Goal: Information Seeking & Learning: Learn about a topic

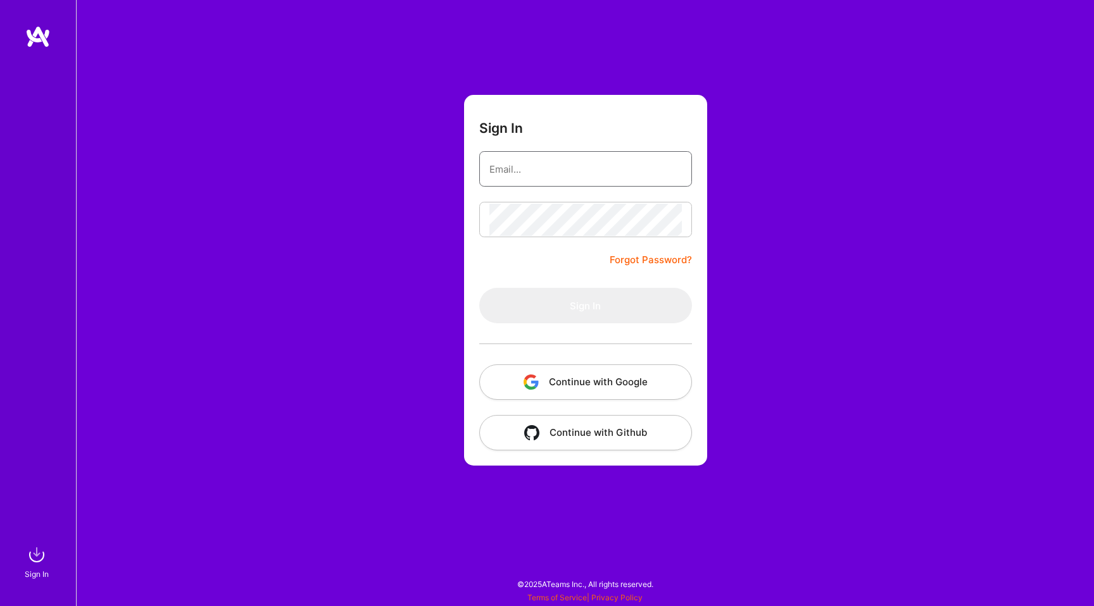
type input "hello@patryk.me"
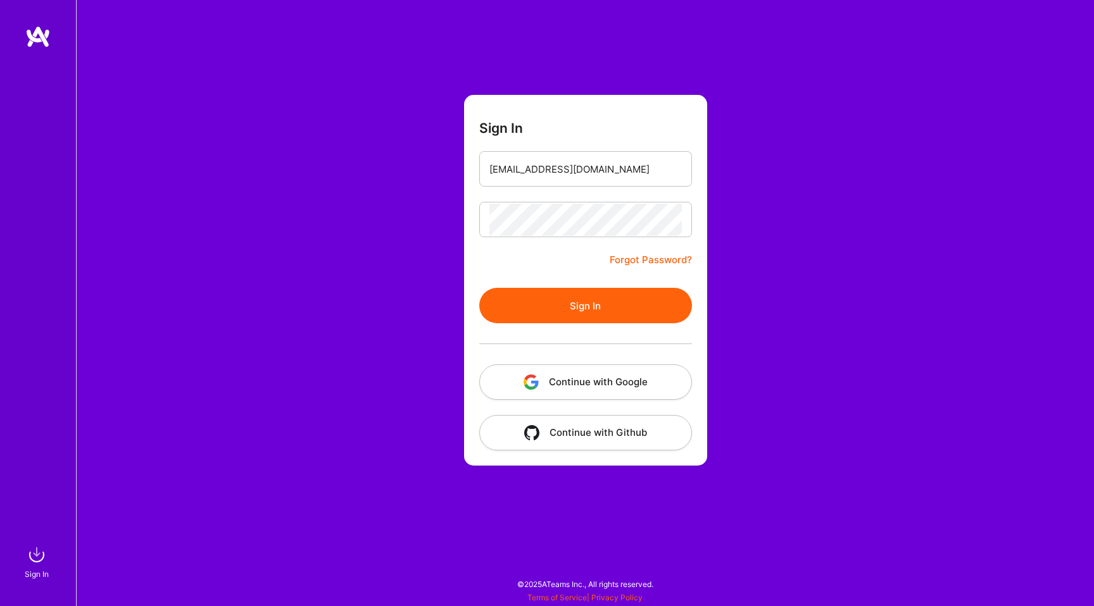
click at [489, 278] on form "Sign In hello@patryk.me Forgot Password? Sign In Continue with Google Continue …" at bounding box center [585, 280] width 243 height 371
click at [537, 303] on button "Sign In" at bounding box center [585, 305] width 213 height 35
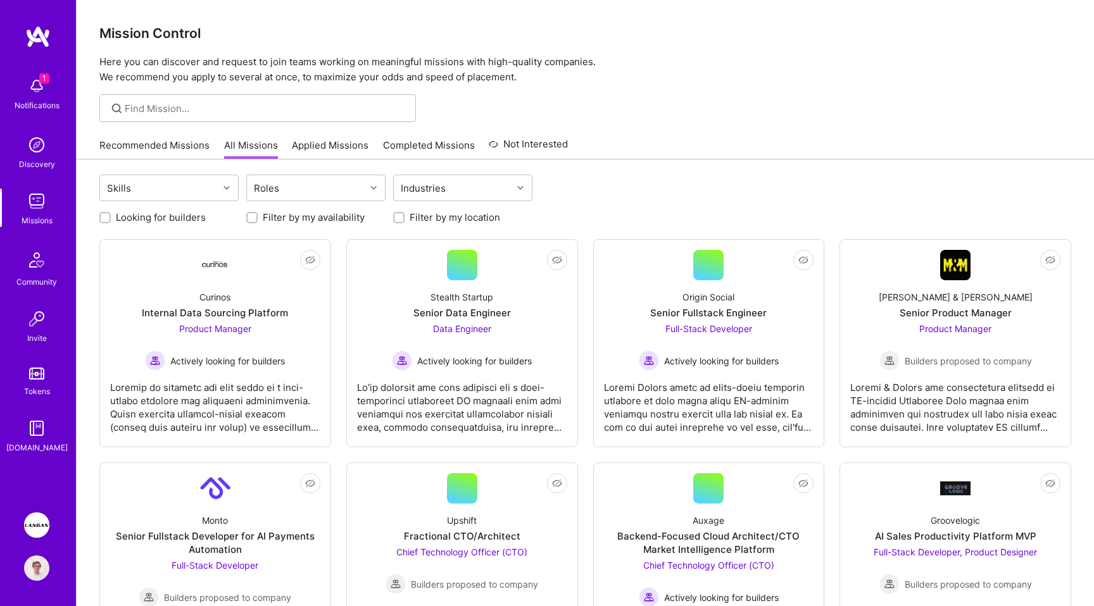
click at [27, 528] on img at bounding box center [36, 525] width 25 height 25
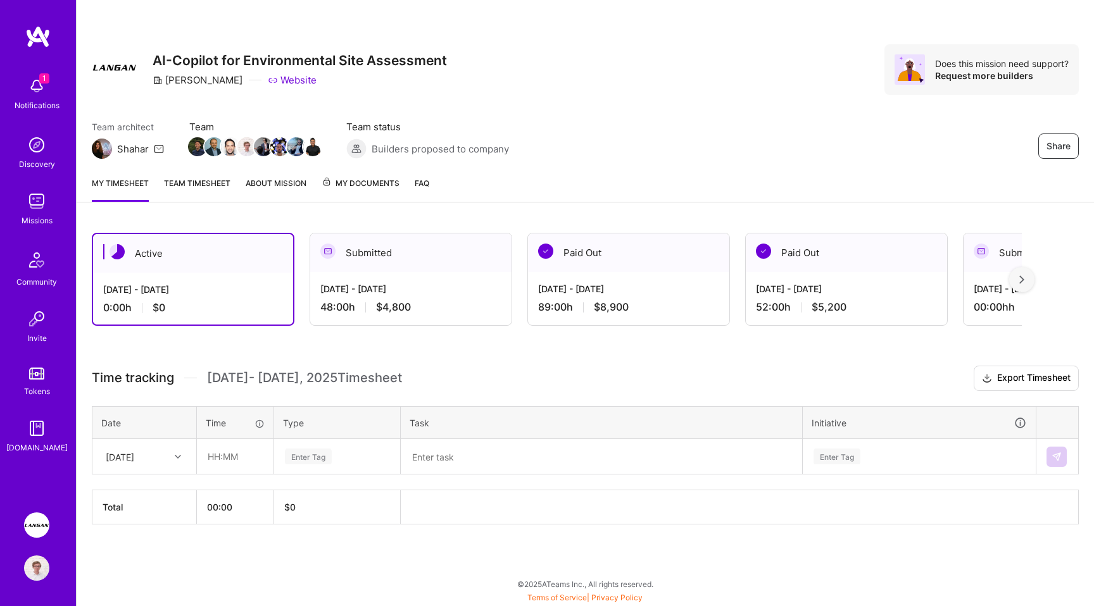
click at [134, 456] on div "Mon, Oct 6" at bounding box center [120, 456] width 28 height 13
click at [416, 277] on div "Sep 16 - Sep 30, 2025 48:00 h $4,800" at bounding box center [410, 298] width 201 height 52
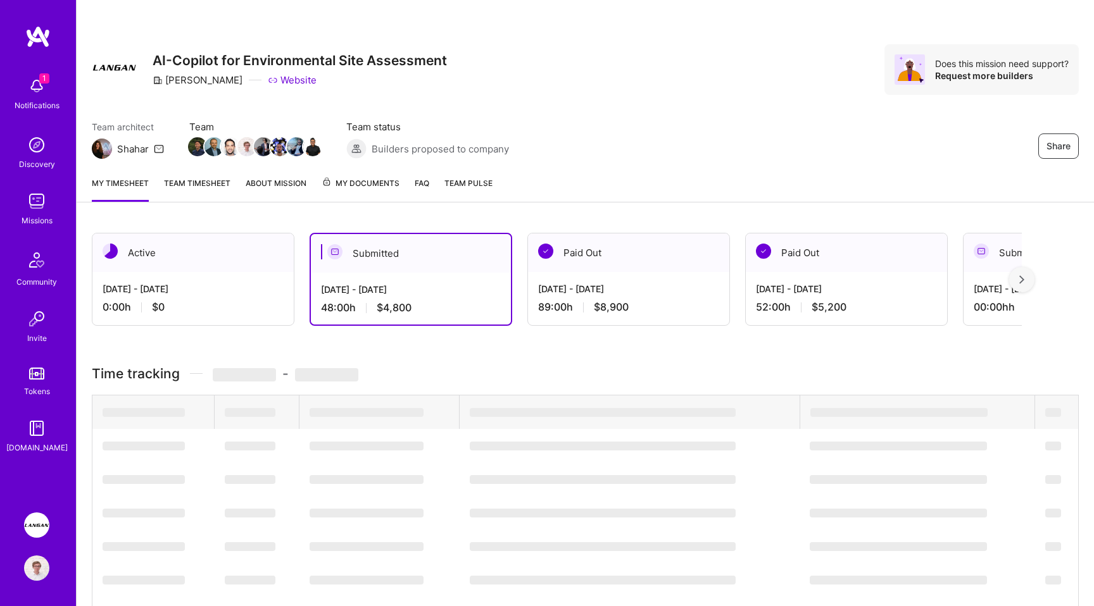
click at [389, 294] on div "Sep 16 - Sep 30, 2025" at bounding box center [411, 289] width 180 height 13
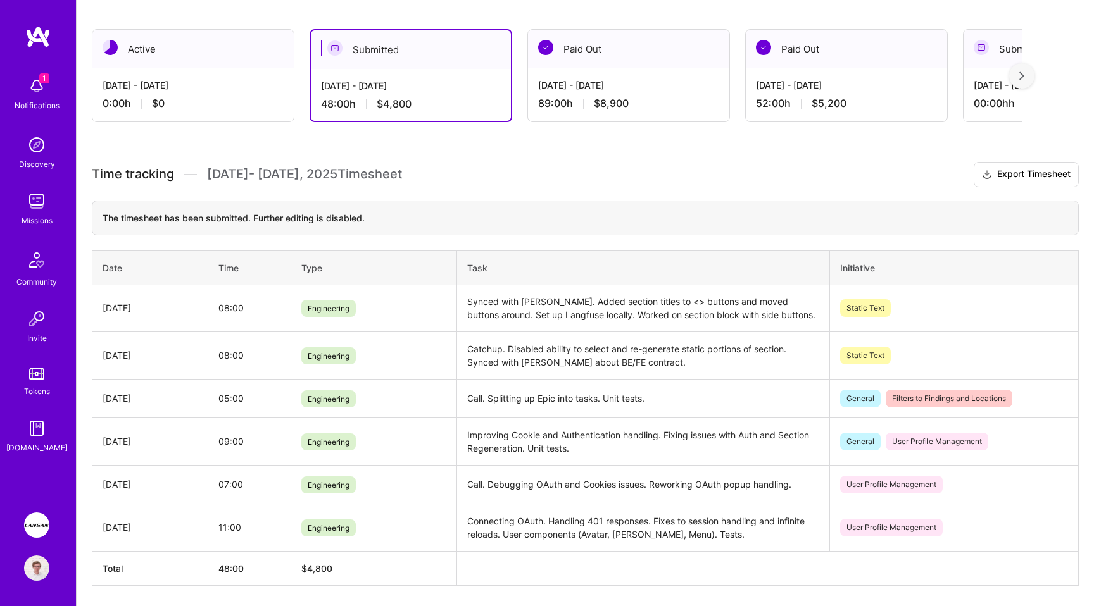
scroll to position [202, 0]
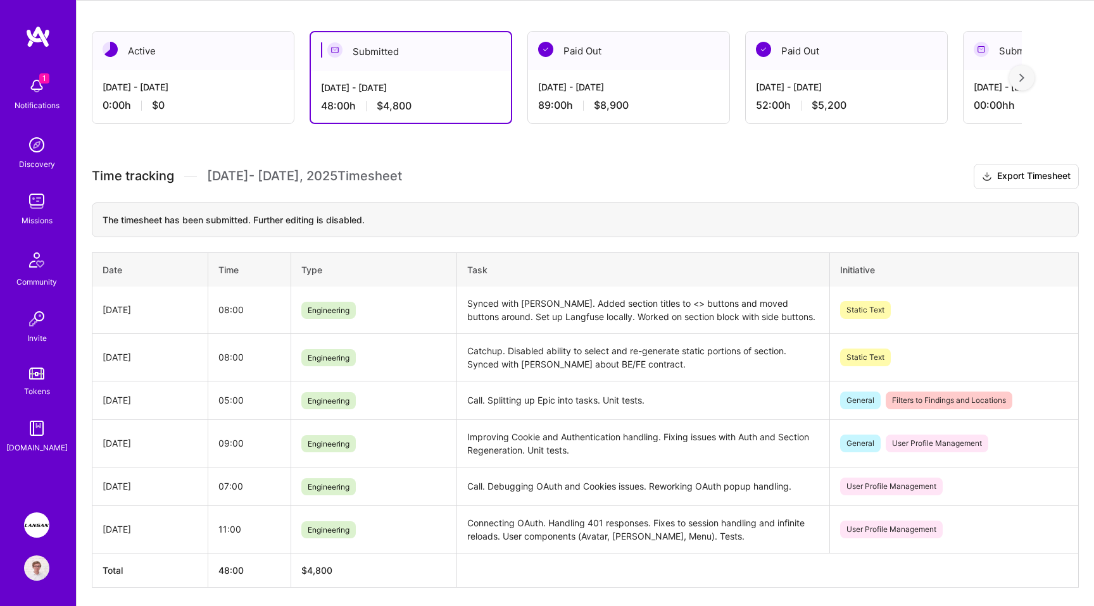
click at [166, 110] on div "0:00 h $0" at bounding box center [193, 105] width 181 height 13
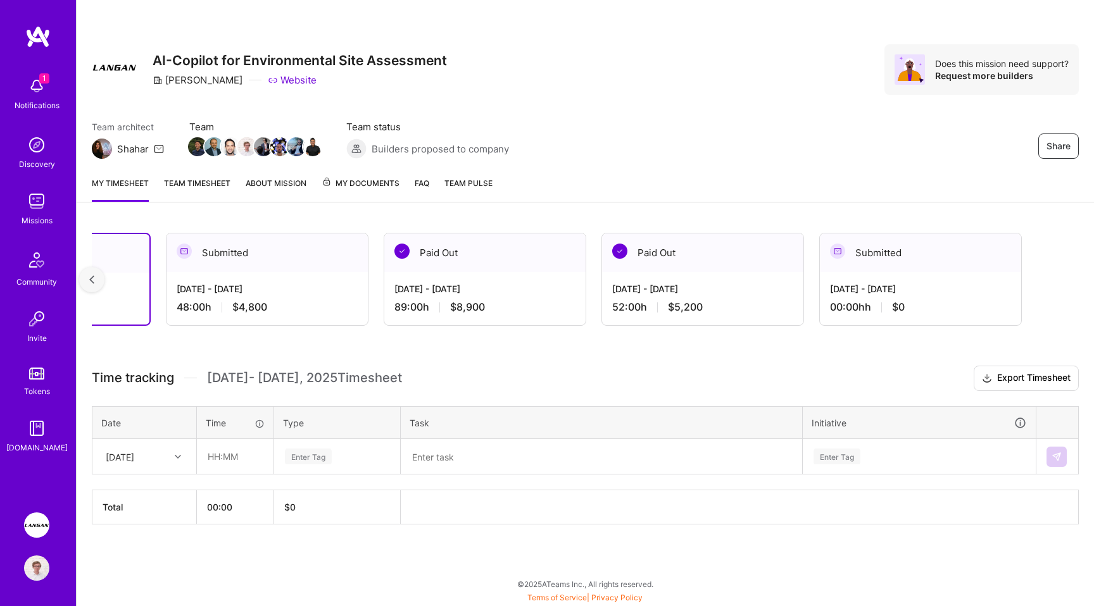
scroll to position [0, 0]
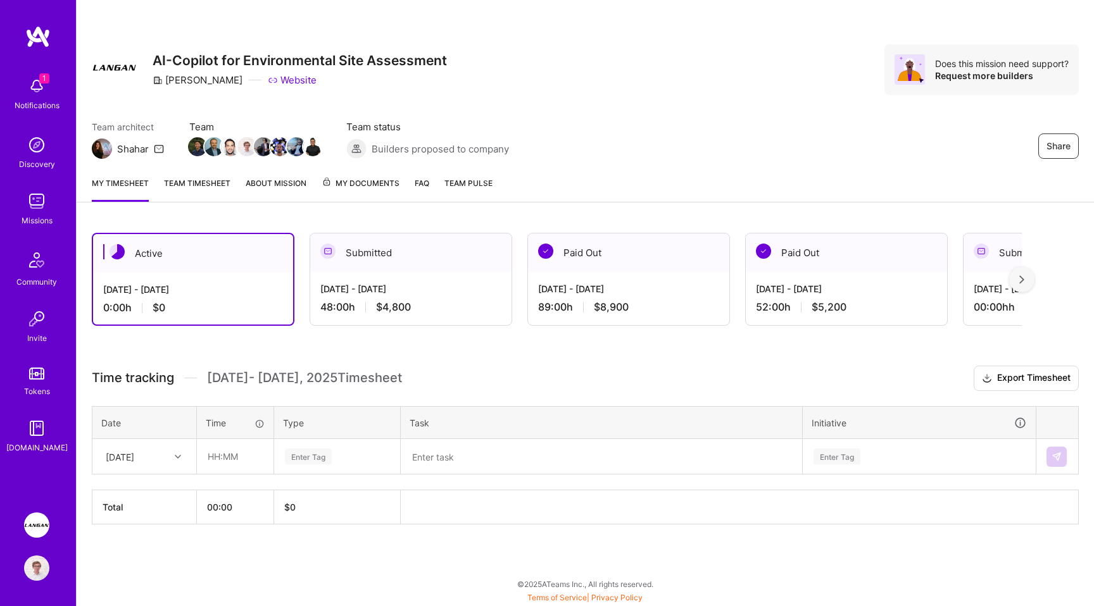
click at [358, 383] on span "Oct 1 - Oct 15 , 2025 Timesheet" at bounding box center [304, 378] width 195 height 16
click at [413, 376] on h3 "Time tracking Oct 1 - Oct 15 , 2025 Timesheet Export Timesheet" at bounding box center [585, 378] width 987 height 25
click at [383, 265] on div "Submitted" at bounding box center [410, 253] width 201 height 39
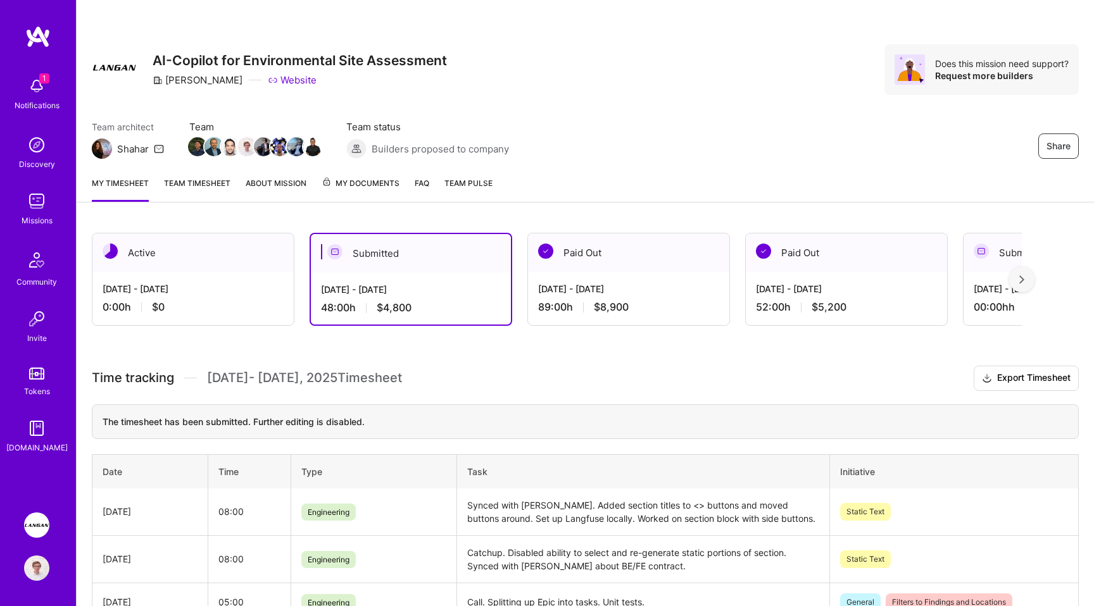
click at [203, 297] on div "Oct 1 - Oct 15, 2025 0:00 h $0" at bounding box center [192, 298] width 201 height 52
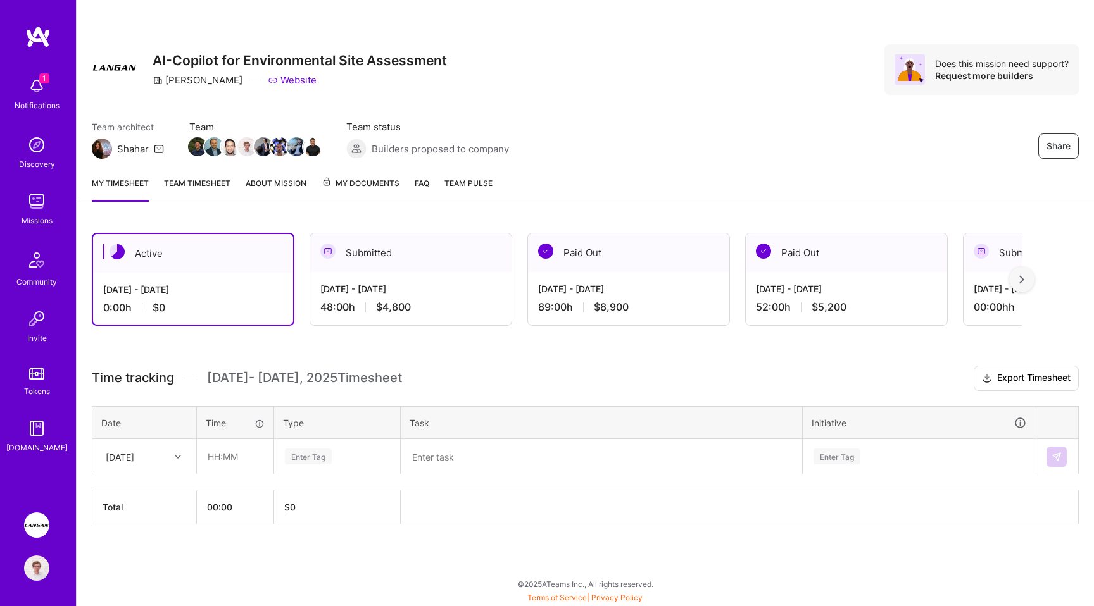
click at [371, 277] on div "Sep 16 - Sep 30, 2025 48:00 h $4,800" at bounding box center [410, 298] width 201 height 52
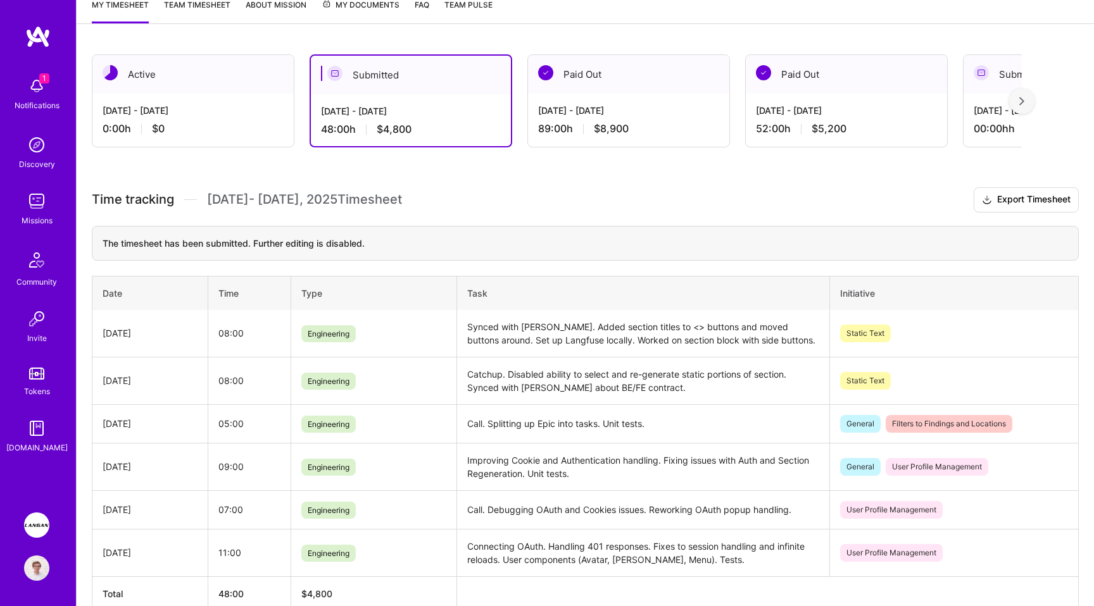
scroll to position [125, 0]
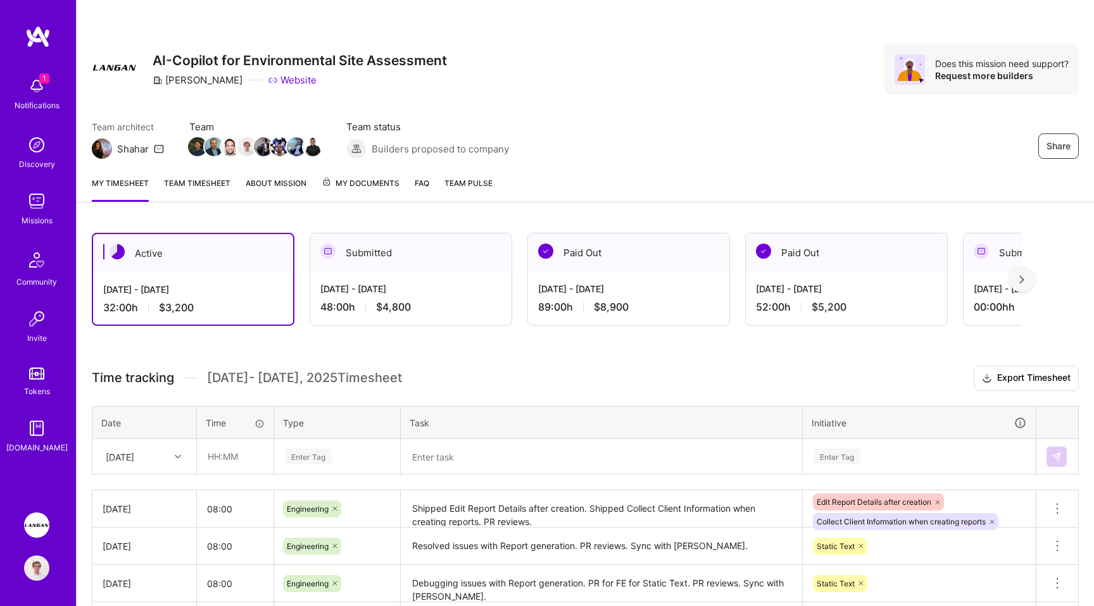
click at [41, 213] on img at bounding box center [36, 201] width 25 height 25
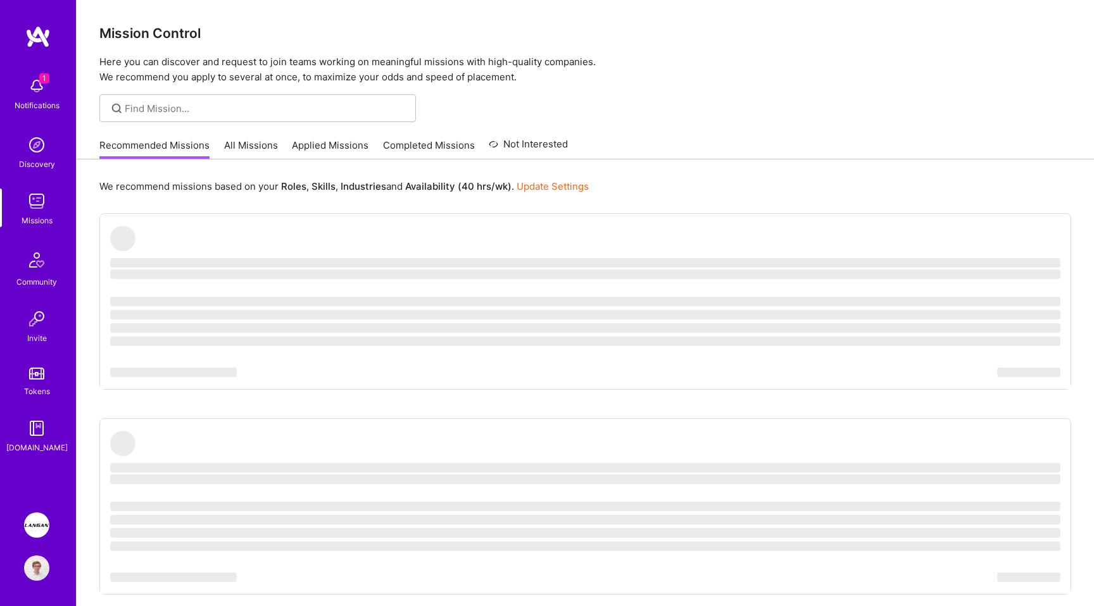
click at [263, 149] on link "All Missions" at bounding box center [251, 149] width 54 height 21
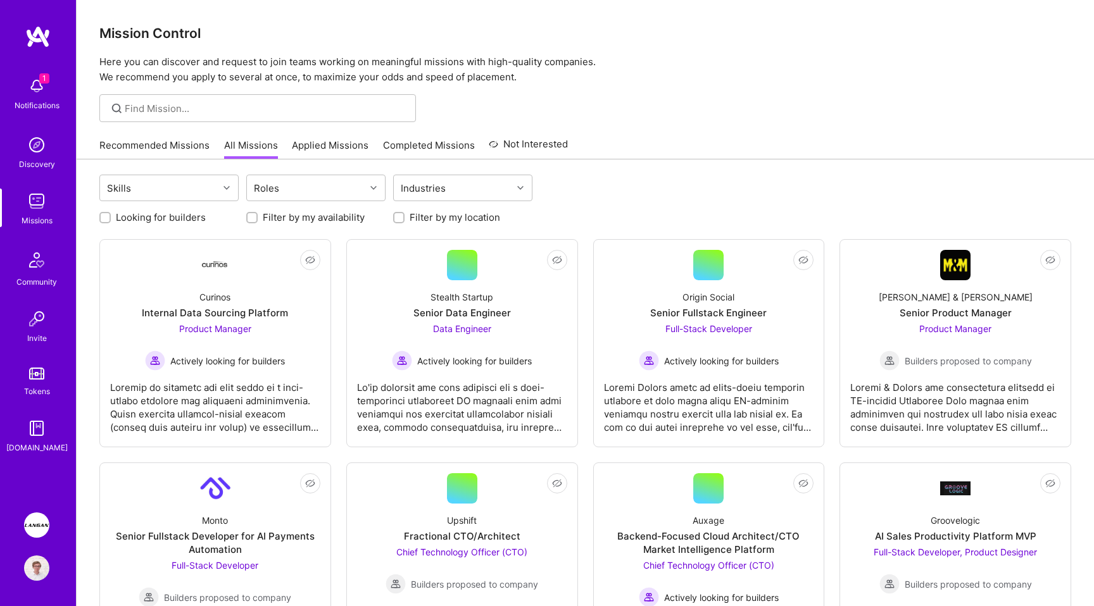
click at [176, 213] on label "Looking for builders" at bounding box center [161, 217] width 90 height 13
click at [111, 214] on input "Looking for builders" at bounding box center [106, 218] width 9 height 9
checkbox input "true"
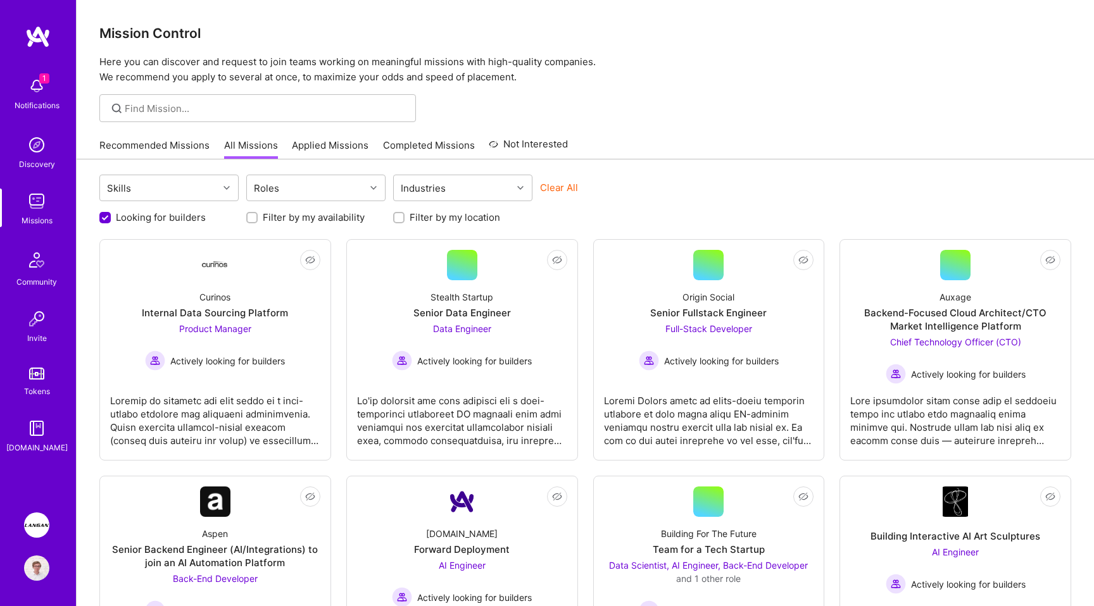
click at [275, 217] on label "Filter by my availability" at bounding box center [314, 217] width 102 height 13
click at [258, 217] on input "Filter by my availability" at bounding box center [253, 218] width 9 height 9
checkbox input "true"
click at [423, 220] on label "Filter by my location" at bounding box center [454, 217] width 90 height 13
click at [404, 220] on input "Filter by my location" at bounding box center [400, 218] width 9 height 9
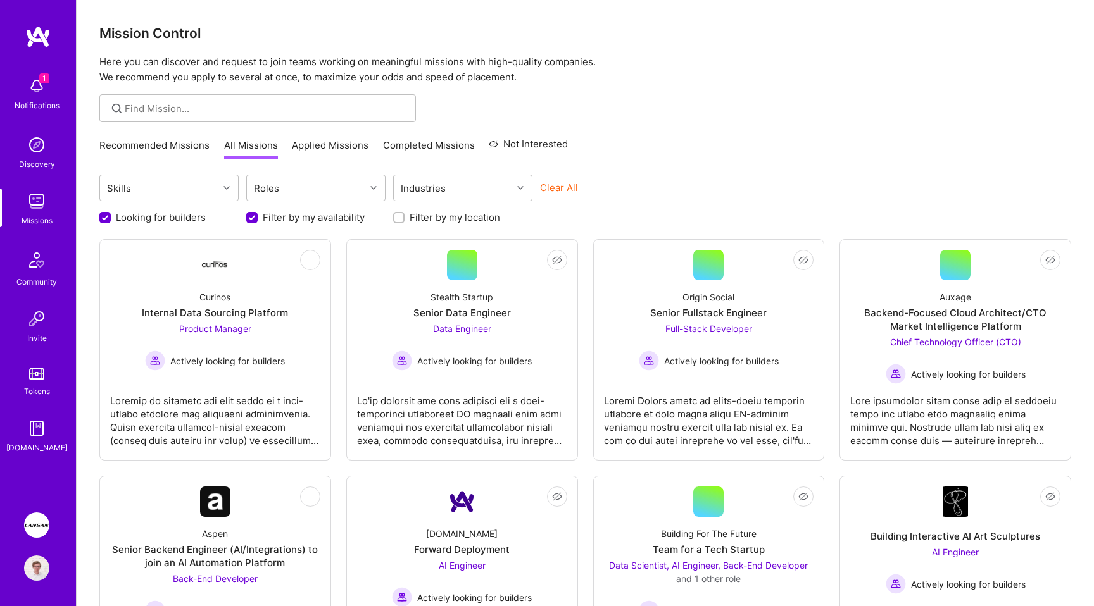
checkbox input "true"
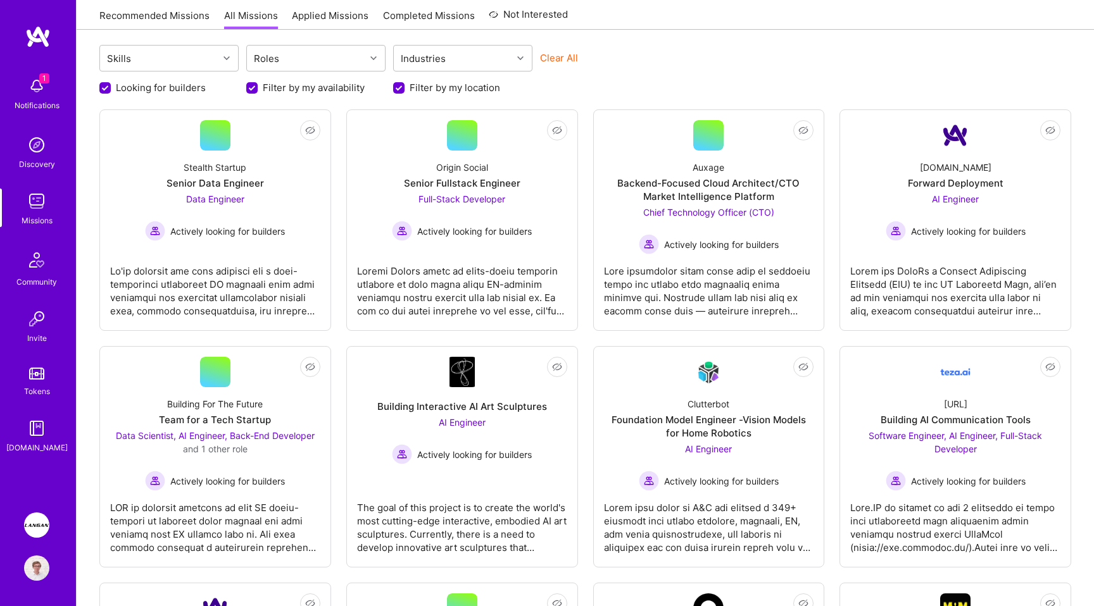
scroll to position [132, 0]
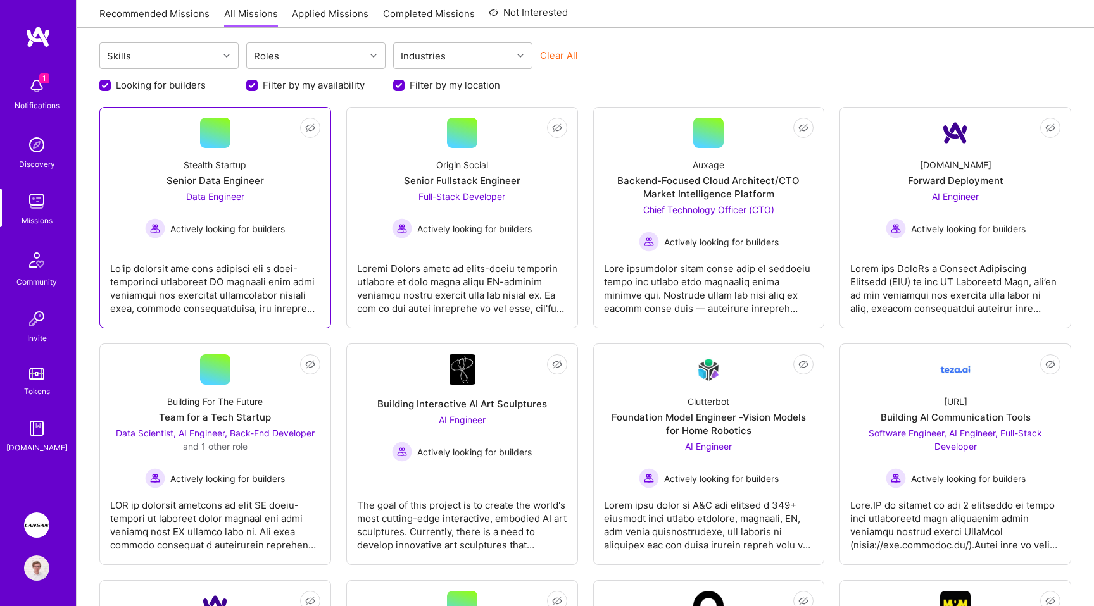
click at [232, 291] on div at bounding box center [215, 283] width 210 height 63
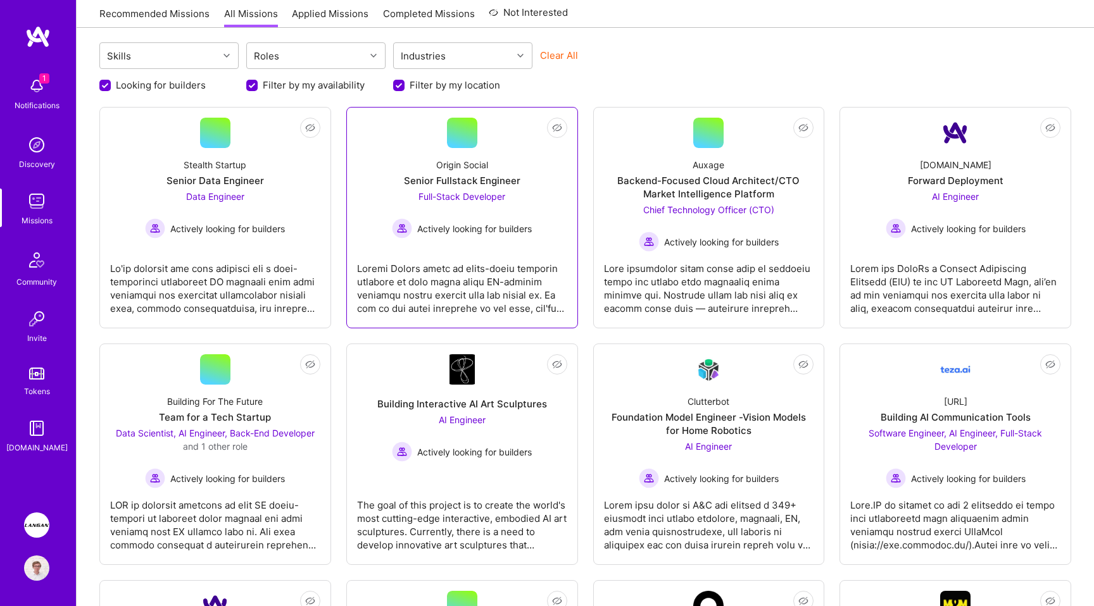
click at [425, 300] on div at bounding box center [462, 283] width 210 height 63
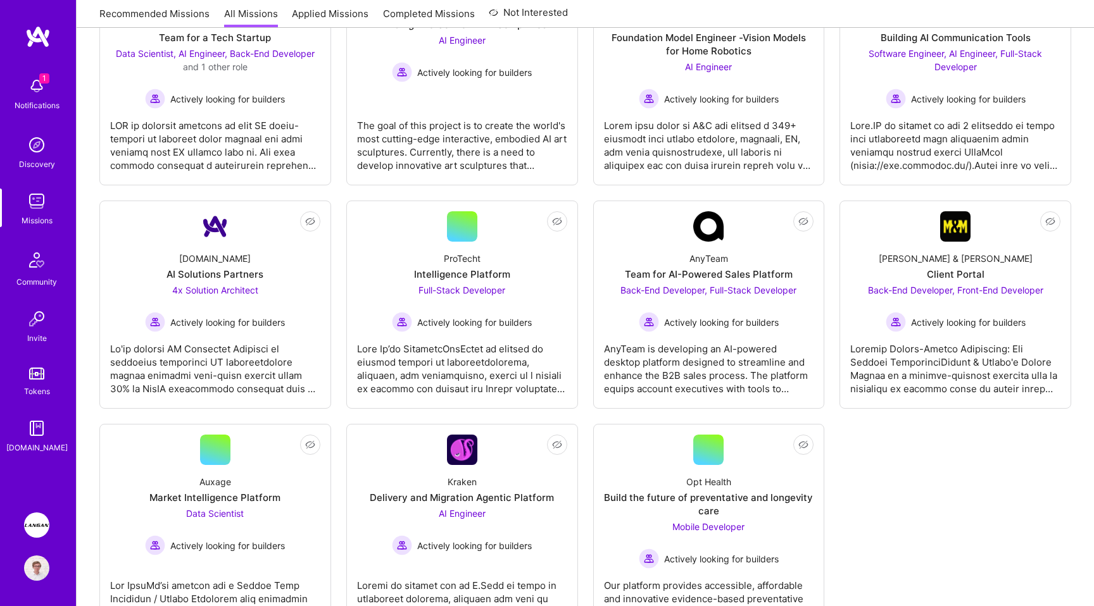
scroll to position [540, 0]
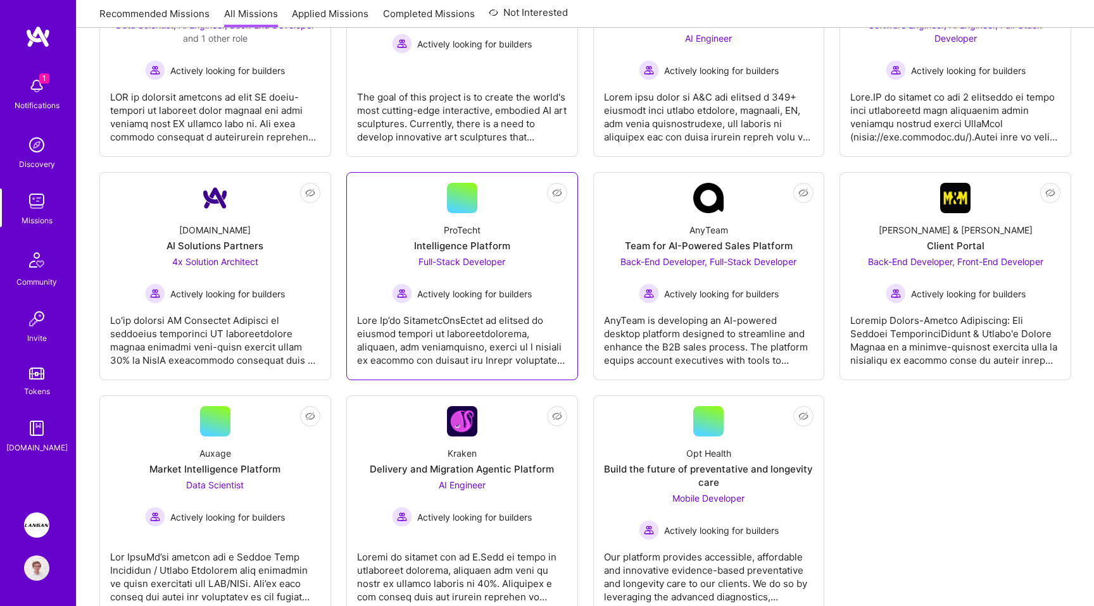
click at [516, 290] on span "Actively looking for builders" at bounding box center [474, 293] width 115 height 13
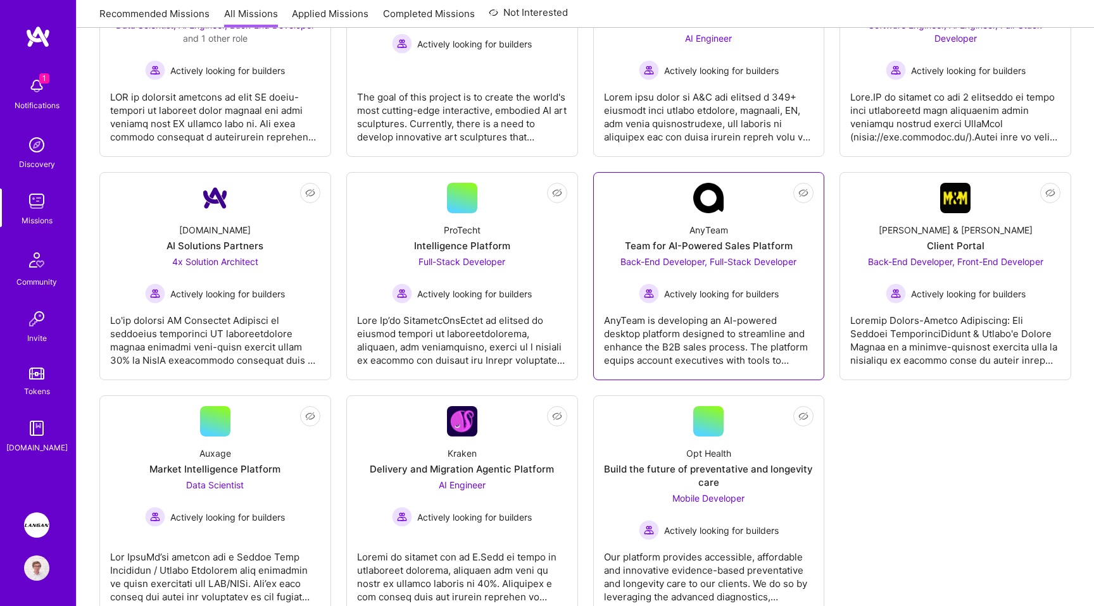
click at [682, 308] on div "AnyTeam is developing an AI-powered desktop platform designed to streamline and…" at bounding box center [709, 335] width 210 height 63
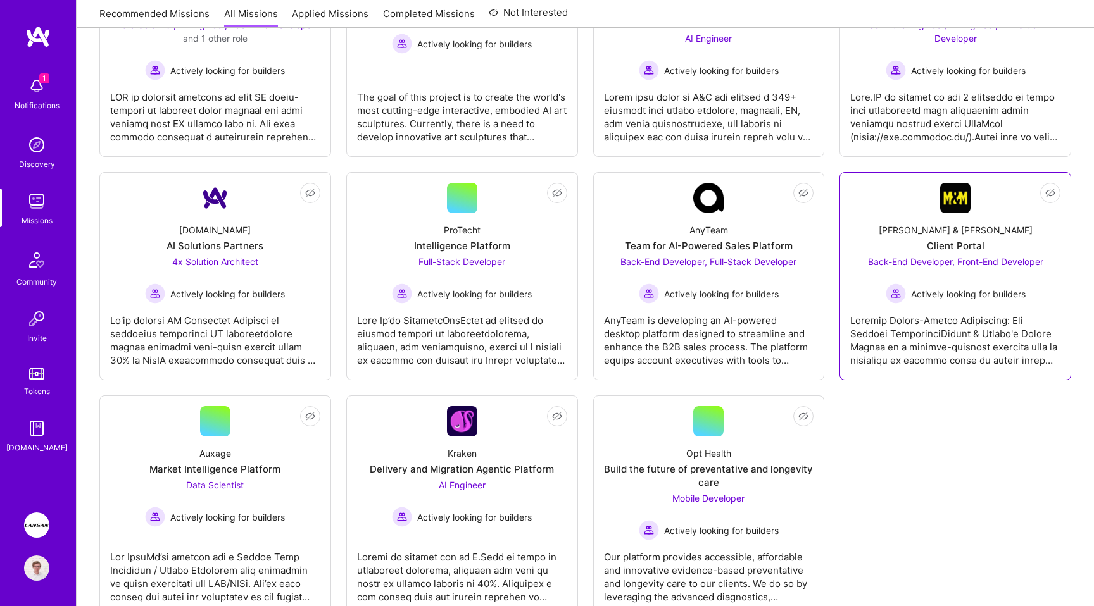
click at [868, 311] on div at bounding box center [955, 335] width 210 height 63
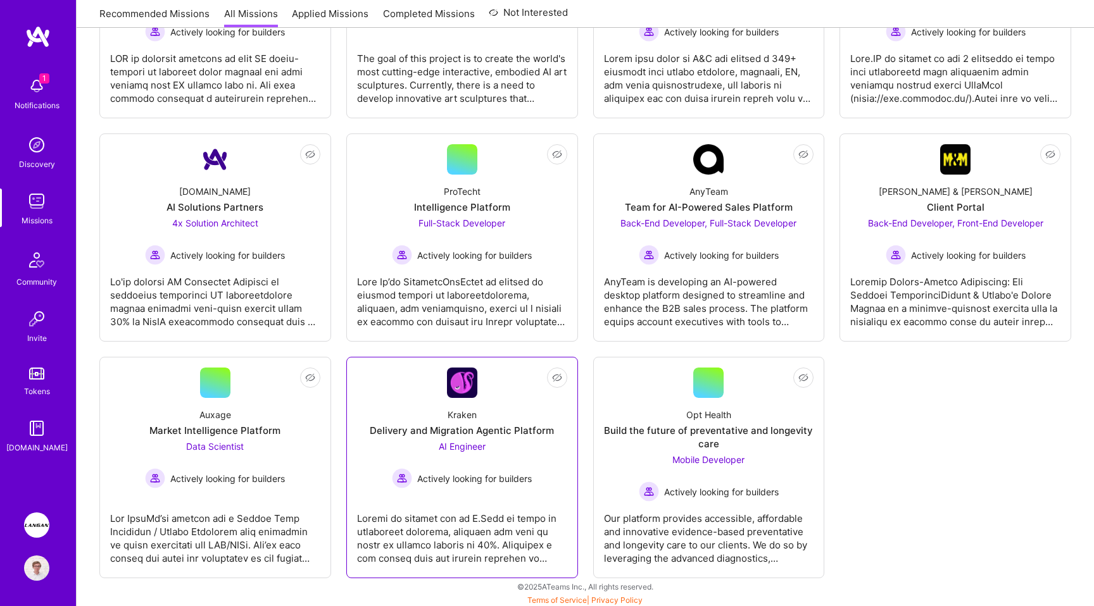
scroll to position [582, 0]
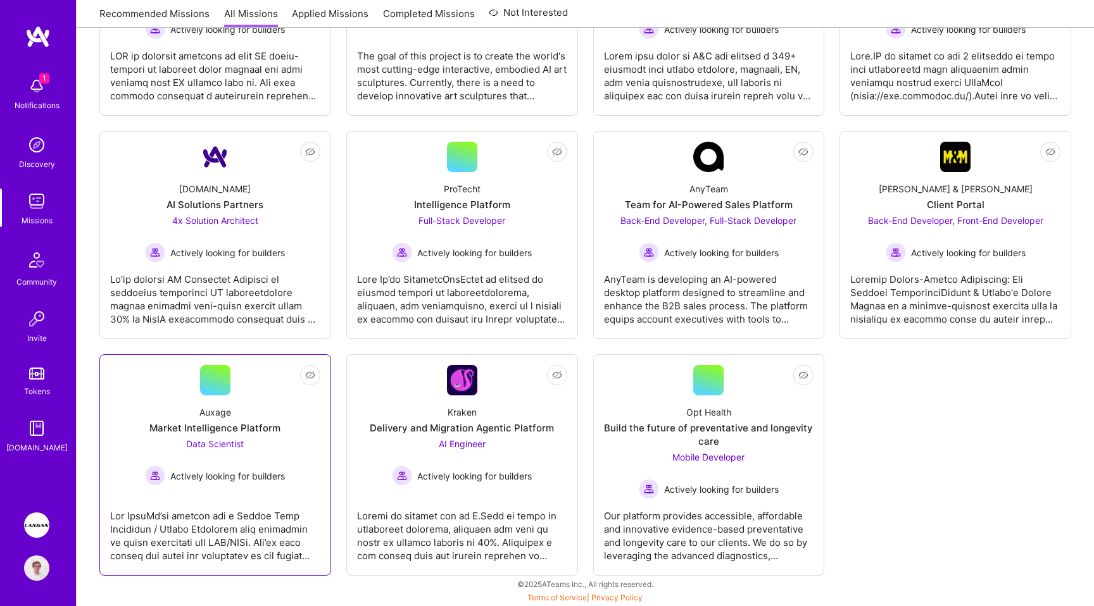
click at [221, 506] on div at bounding box center [215, 530] width 210 height 63
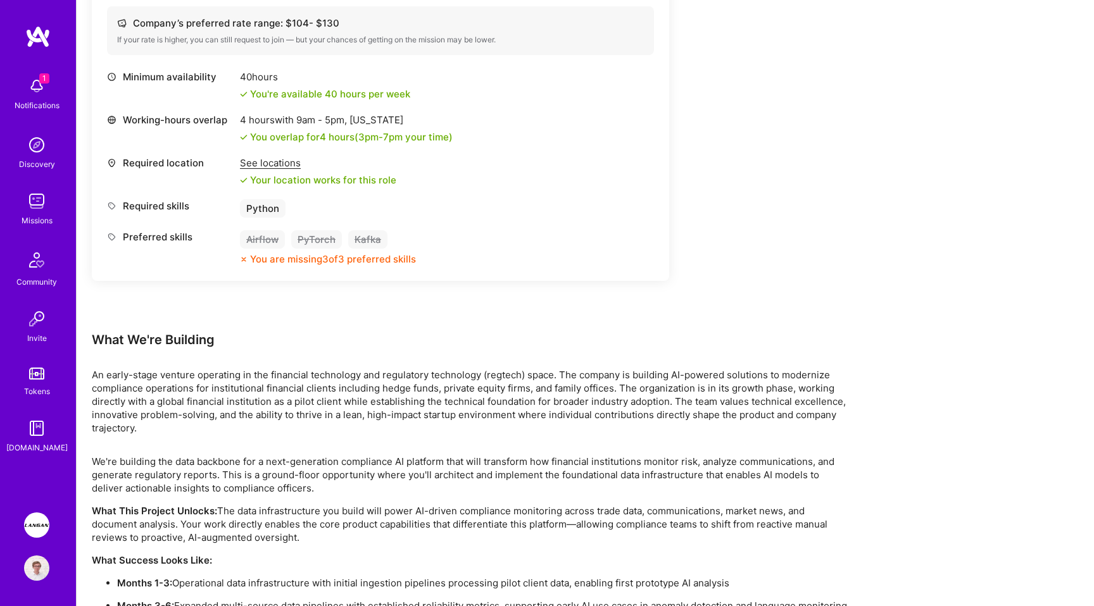
scroll to position [681, 0]
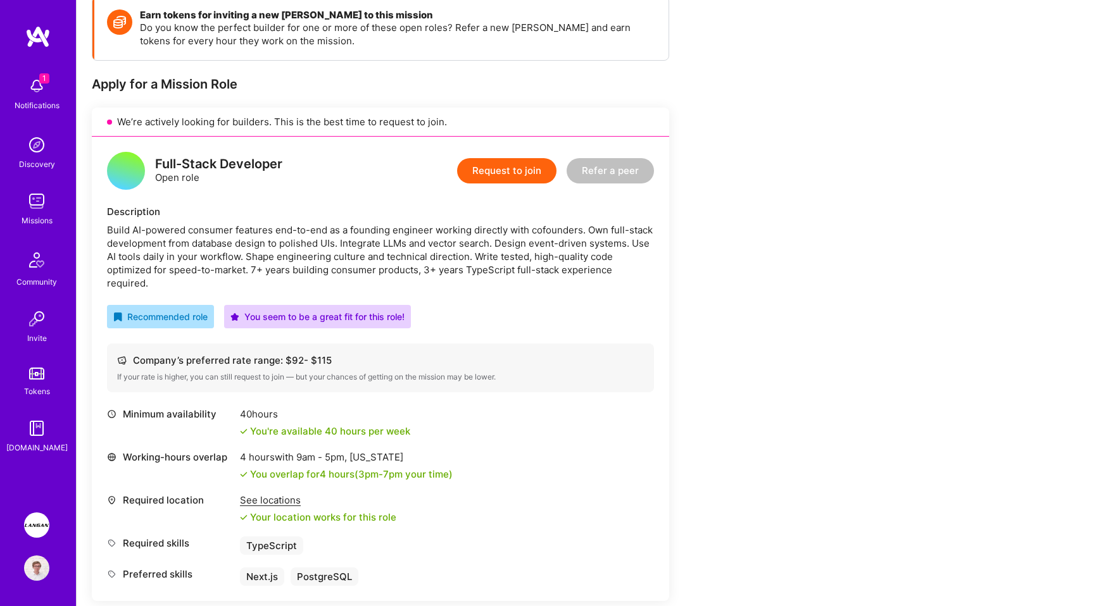
scroll to position [208, 0]
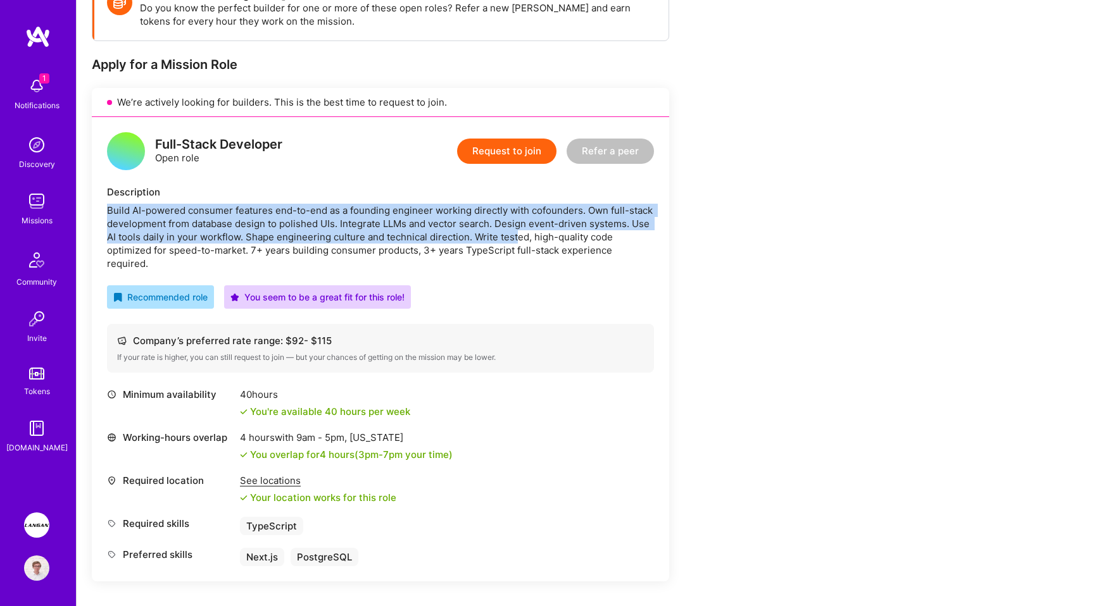
drag, startPoint x: 373, startPoint y: 199, endPoint x: 514, endPoint y: 232, distance: 145.5
click at [515, 232] on div "Description Build AI-powered consumer features end-to-end as a founding enginee…" at bounding box center [380, 227] width 547 height 85
click at [728, 303] on div "Earn tokens for inviting a new A.Teamer to this mission Do you know the perfect…" at bounding box center [471, 542] width 759 height 1130
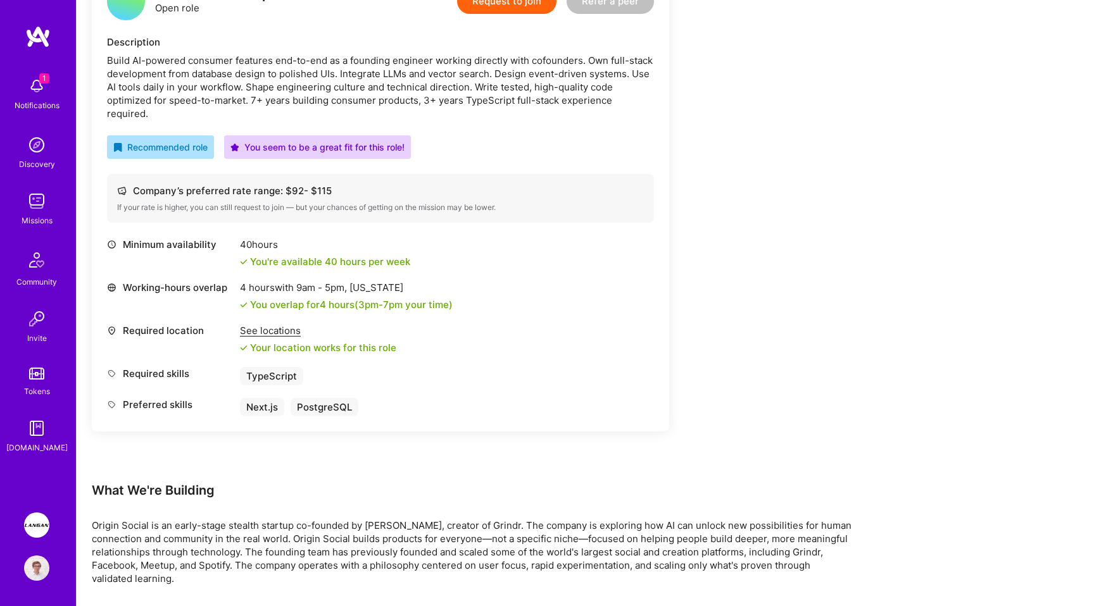
scroll to position [535, 0]
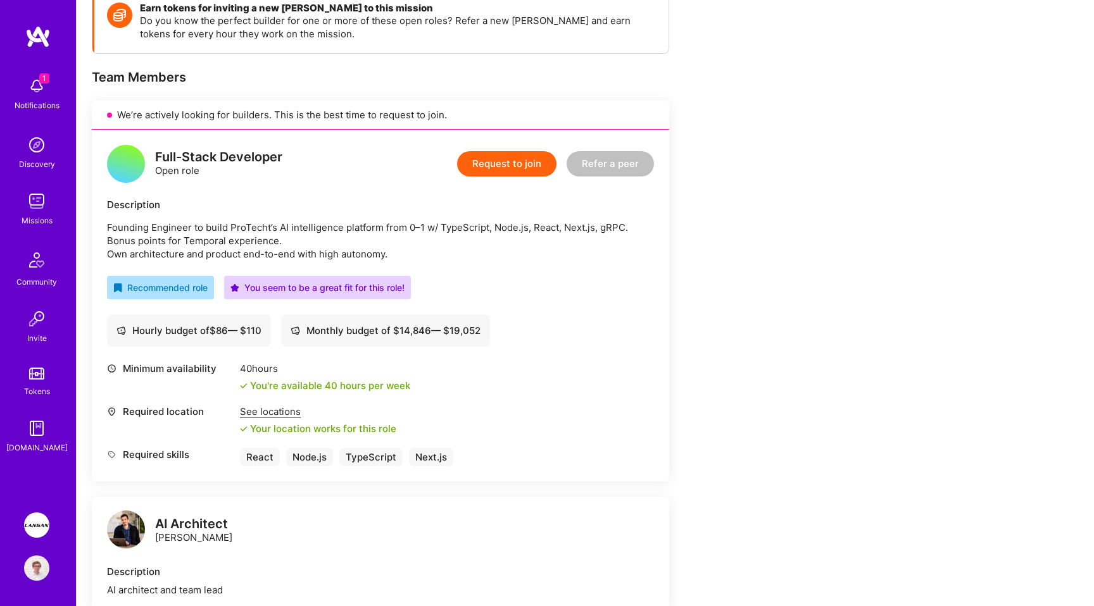
scroll to position [211, 0]
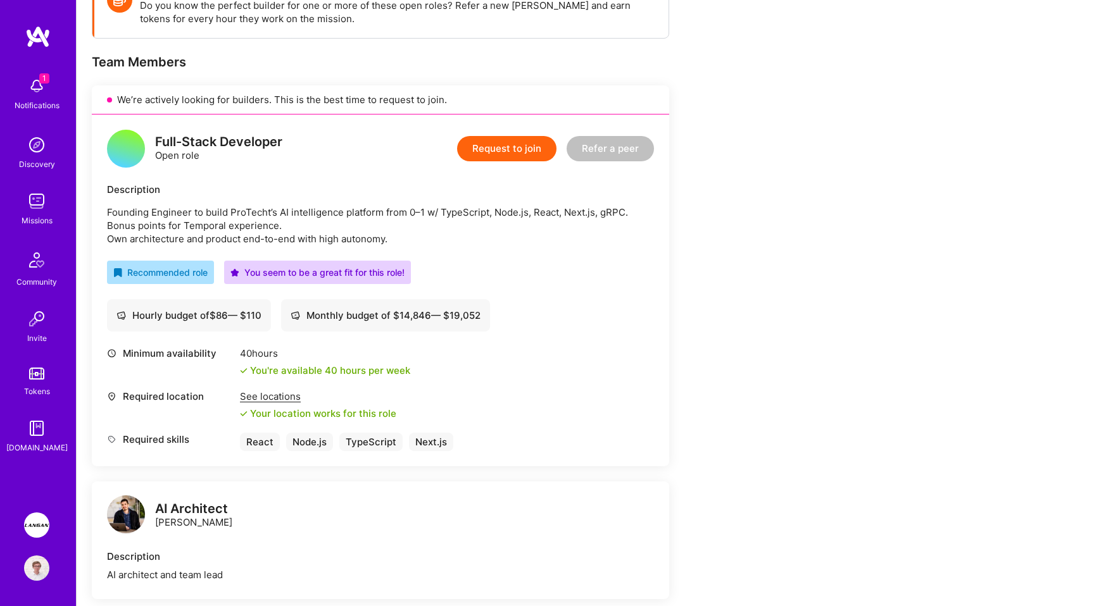
click at [287, 219] on p "Founding Engineer to build ProTecht’s AI intelligence platform from 0–1 w/ Type…" at bounding box center [380, 226] width 547 height 40
click at [322, 232] on p "Founding Engineer to build ProTecht’s AI intelligence platform from 0–1 w/ Type…" at bounding box center [380, 226] width 547 height 40
click at [788, 308] on div "Earn tokens for inviting a new [PERSON_NAME] to this mission Do you know the pe…" at bounding box center [471, 587] width 759 height 1226
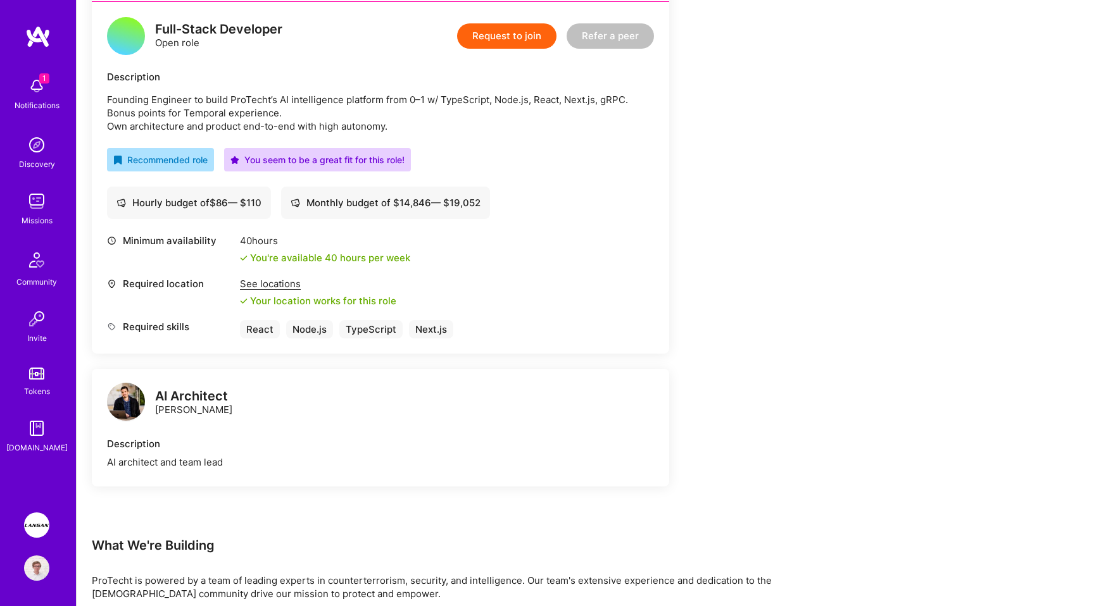
scroll to position [325, 0]
click at [788, 307] on div "Earn tokens for inviting a new [PERSON_NAME] to this mission Do you know the pe…" at bounding box center [471, 473] width 759 height 1226
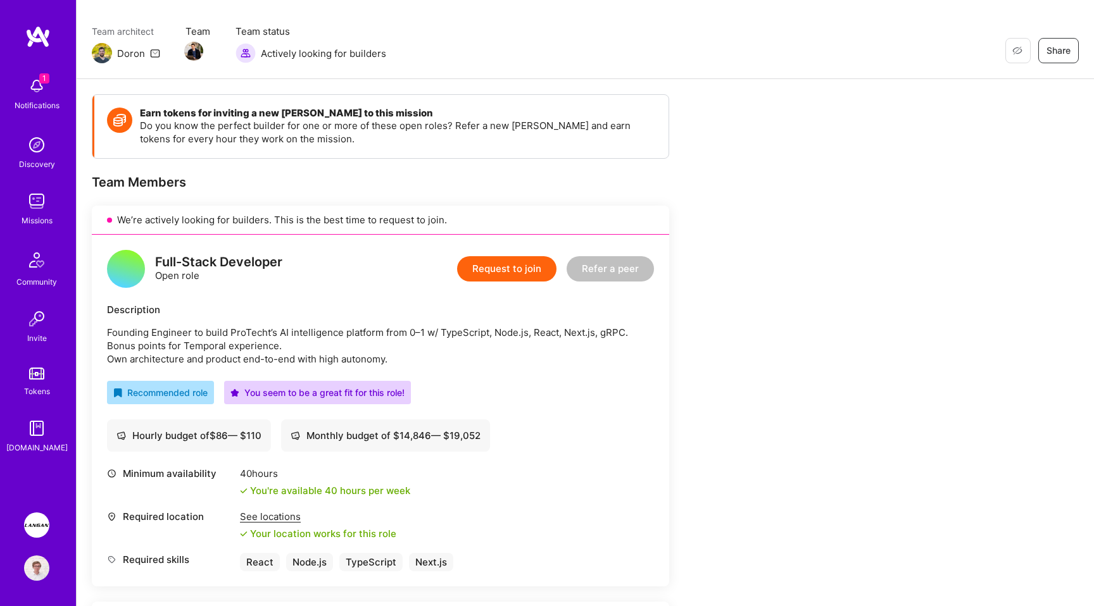
scroll to position [0, 0]
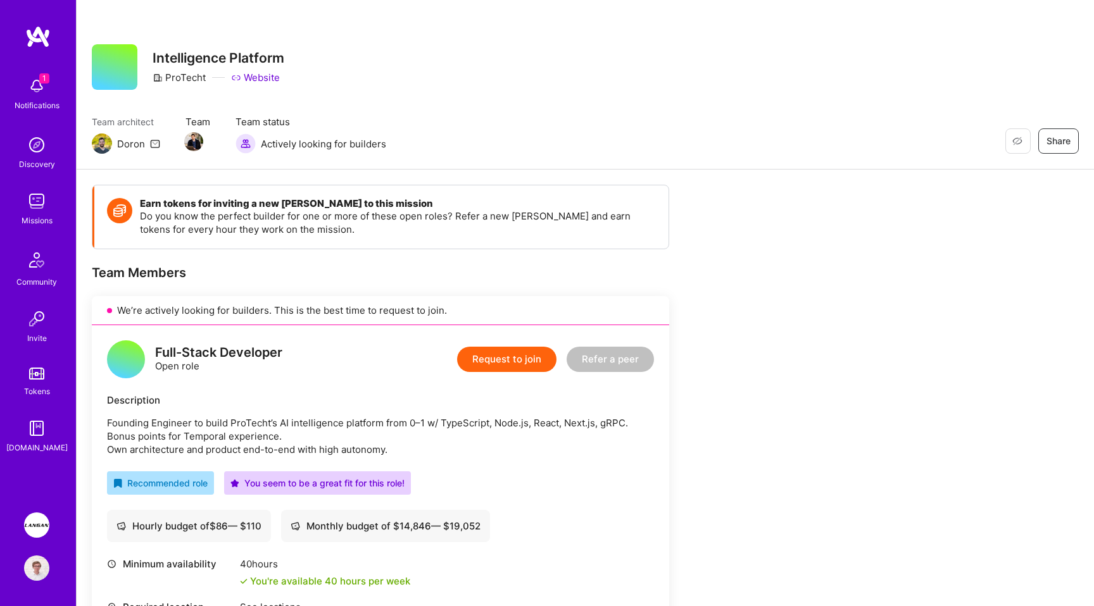
click at [261, 75] on link "Website" at bounding box center [255, 77] width 49 height 13
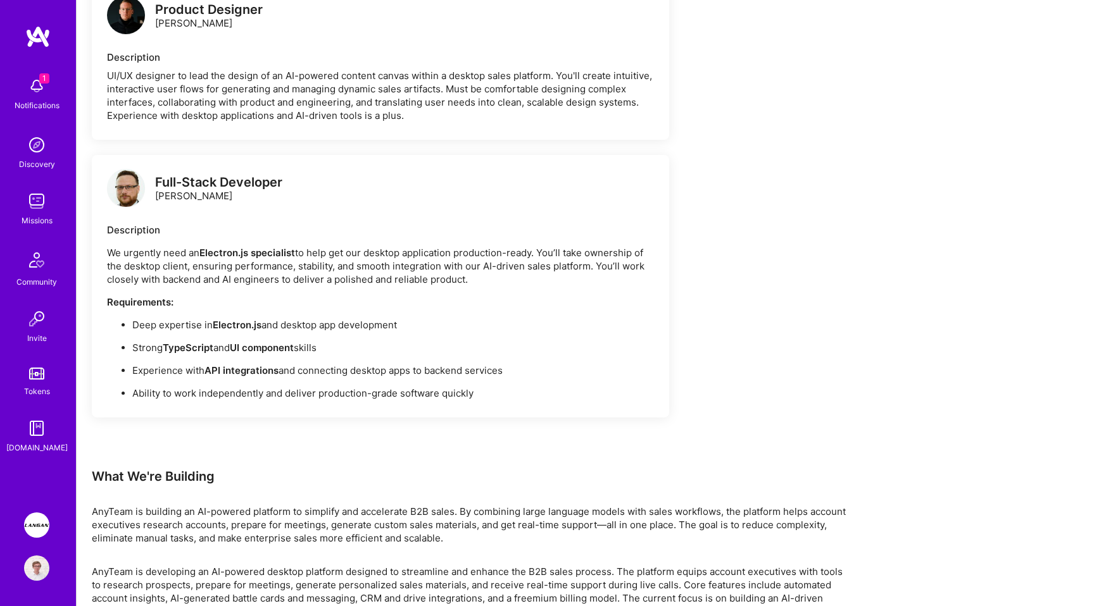
scroll to position [1541, 0]
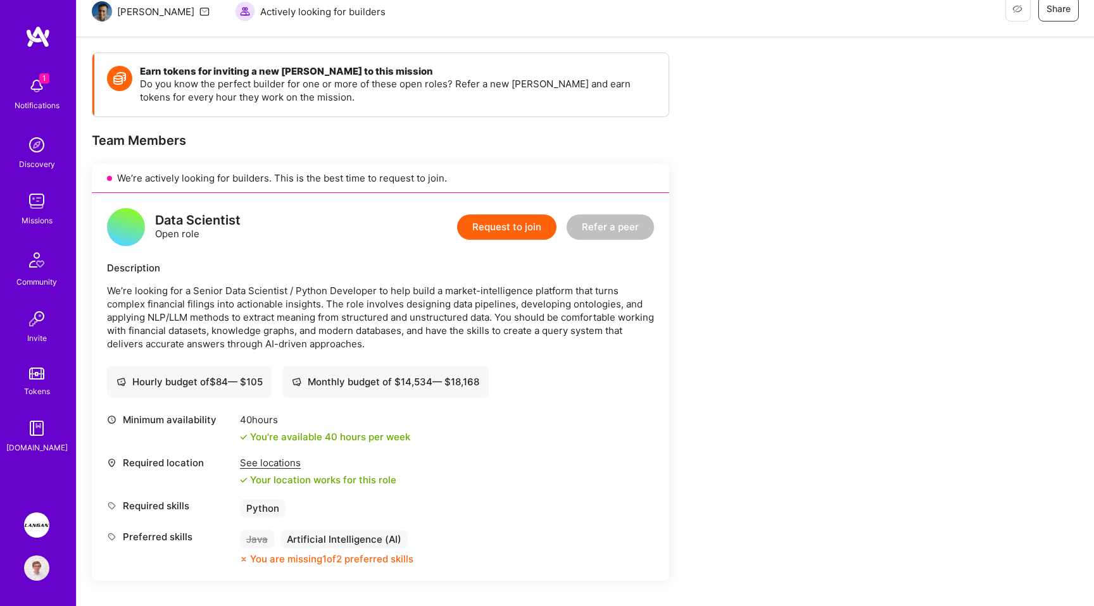
scroll to position [199, 0]
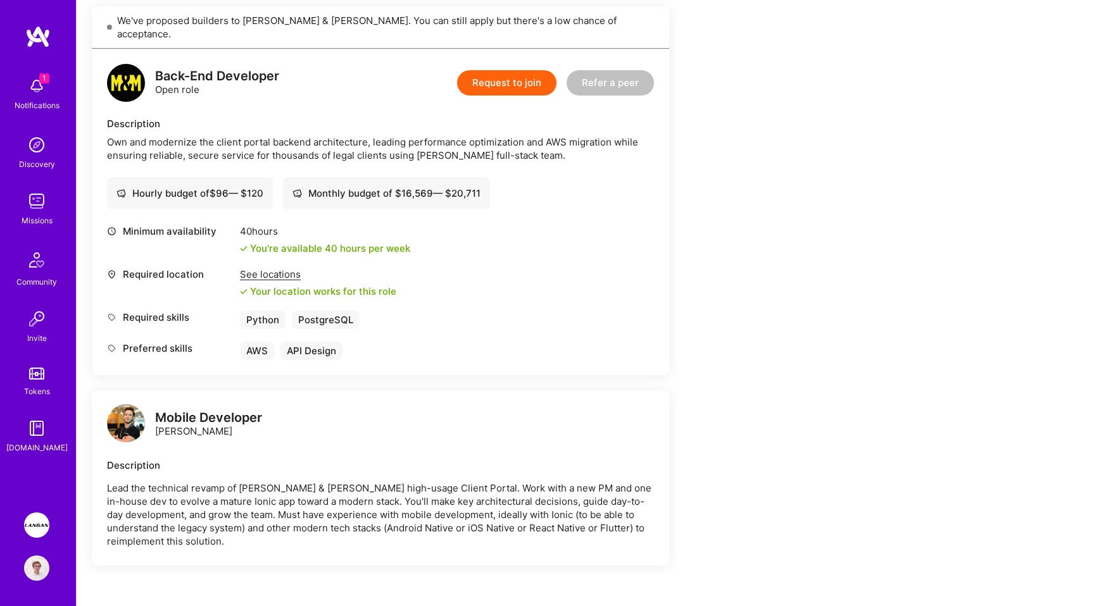
scroll to position [701, 0]
